Goal: Information Seeking & Learning: Learn about a topic

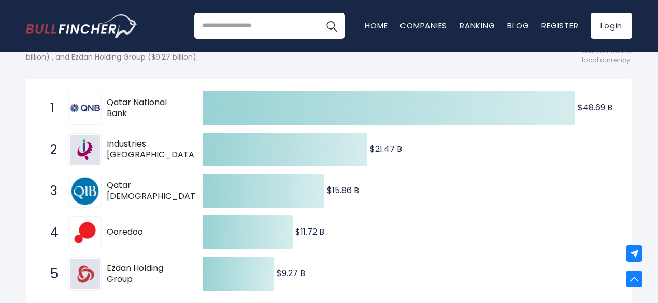
click at [154, 105] on span "Qatar National Bank" at bounding box center [146, 108] width 78 height 22
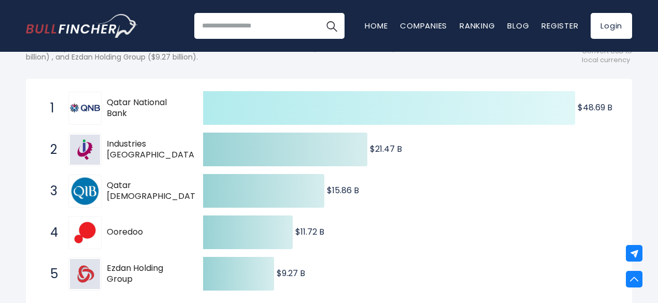
click at [287, 115] on icon at bounding box center [389, 108] width 372 height 34
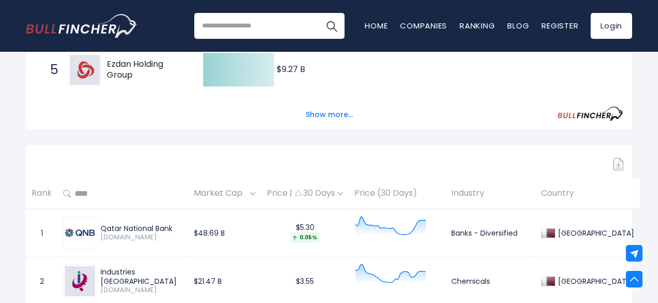
scroll to position [310, 0]
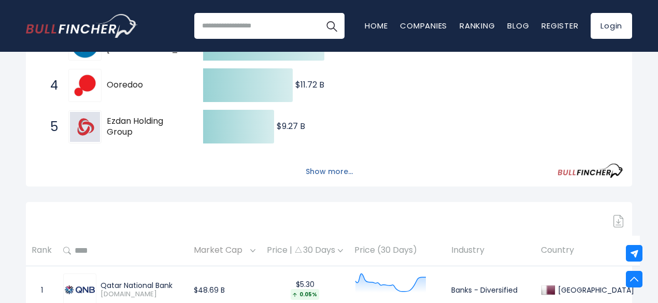
click at [333, 173] on button "Show more..." at bounding box center [329, 171] width 60 height 17
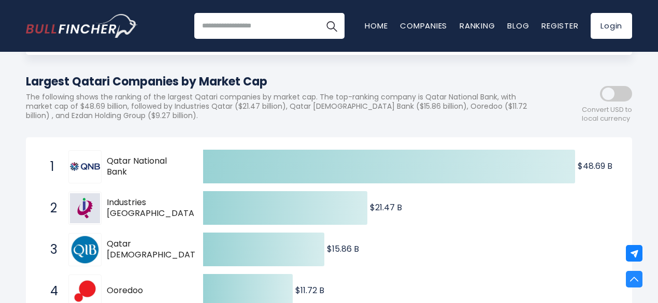
scroll to position [96, 0]
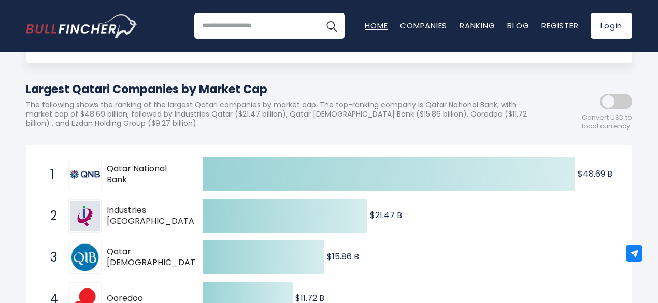
click at [372, 25] on link "Home" at bounding box center [376, 25] width 23 height 11
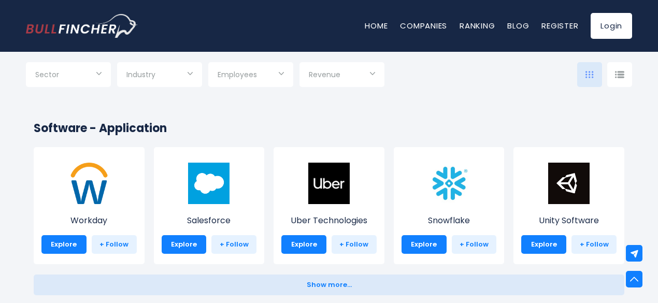
scroll to position [1926, 0]
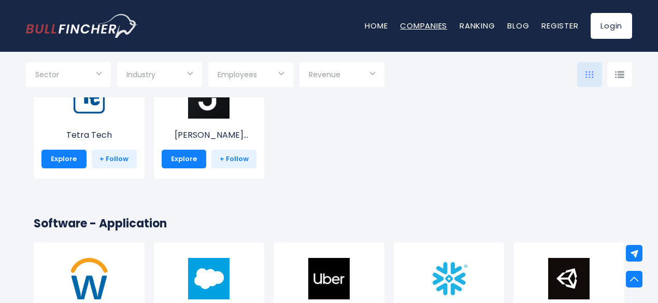
click at [433, 26] on link "Companies" at bounding box center [423, 25] width 47 height 11
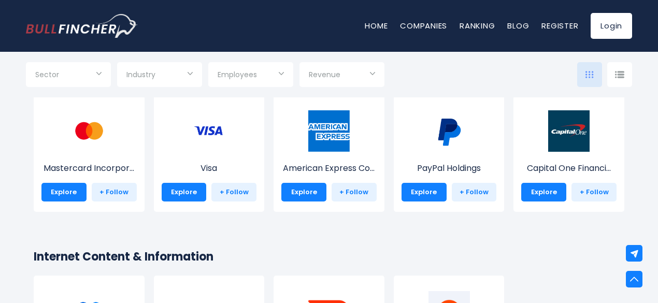
scroll to position [1452, 0]
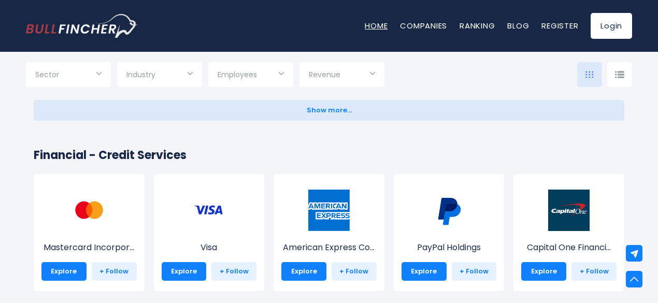
click at [382, 25] on link "Home" at bounding box center [376, 25] width 23 height 11
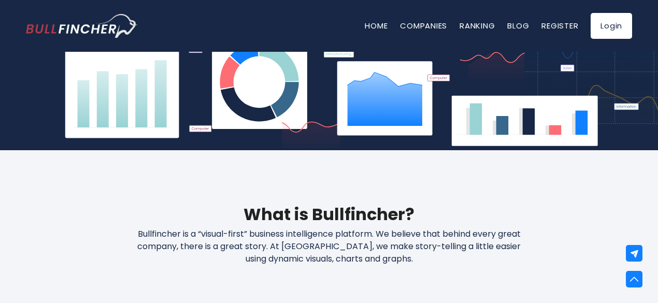
scroll to position [311, 0]
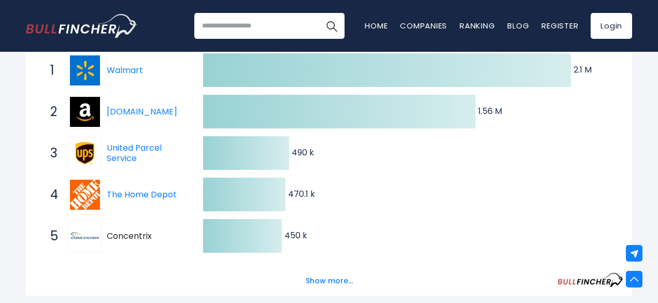
scroll to position [186, 0]
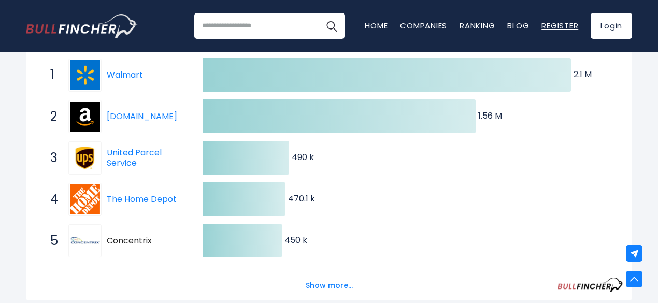
click at [564, 24] on link "Register" at bounding box center [559, 25] width 37 height 11
